Goal: Find specific page/section: Find specific page/section

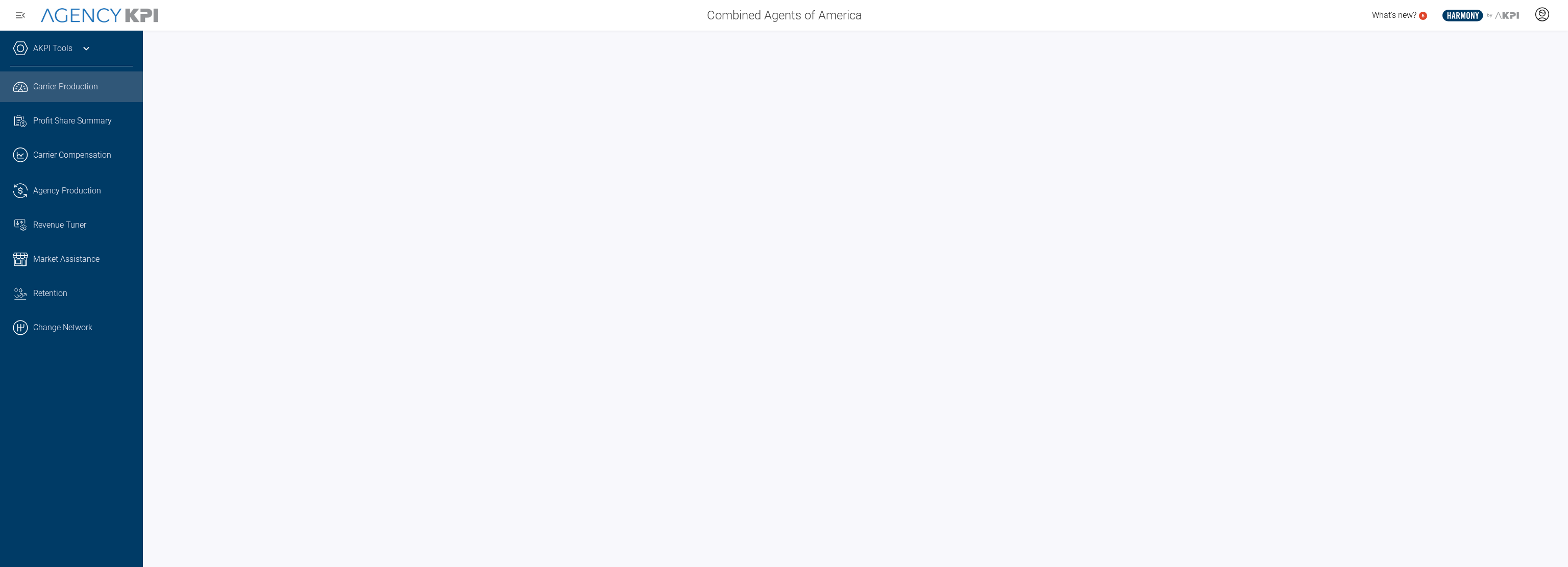
click at [1545, 14] on icon at bounding box center [1542, 13] width 6 height 6
click at [1545, 8] on icon at bounding box center [1542, 15] width 13 height 13
click at [1483, 37] on li "Admin Portal" at bounding box center [1501, 43] width 110 height 24
